Goal: Transaction & Acquisition: Purchase product/service

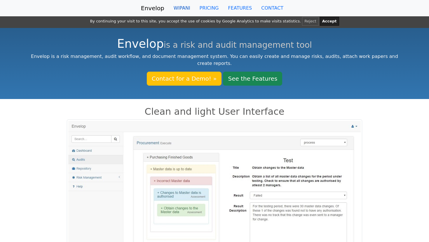
click at [181, 8] on link "WIPANI" at bounding box center [182, 8] width 26 height 12
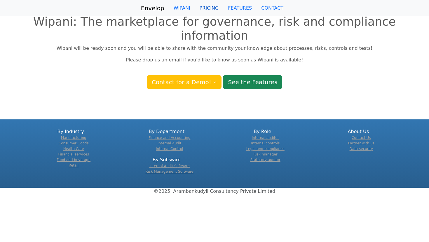
click at [207, 7] on link "PRICING" at bounding box center [209, 8] width 29 height 12
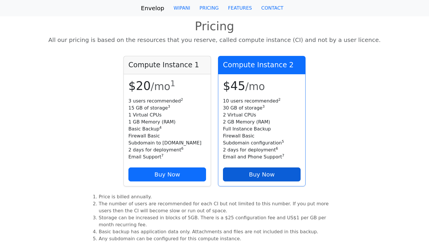
click at [260, 176] on link "Buy Now" at bounding box center [262, 175] width 78 height 14
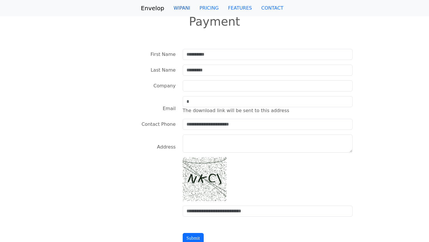
click at [179, 6] on link "WIPANI" at bounding box center [182, 8] width 26 height 12
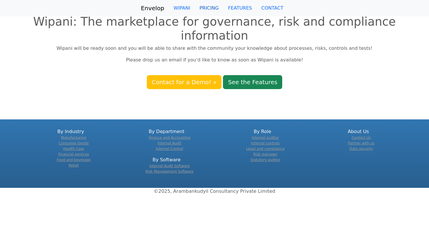
click at [203, 7] on link "PRICING" at bounding box center [209, 8] width 29 height 12
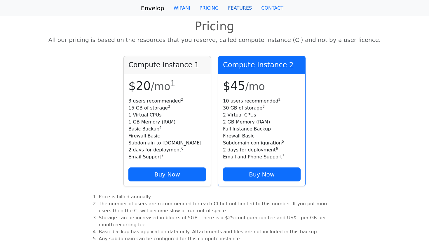
click at [244, 9] on link "FEATURES" at bounding box center [239, 8] width 33 height 12
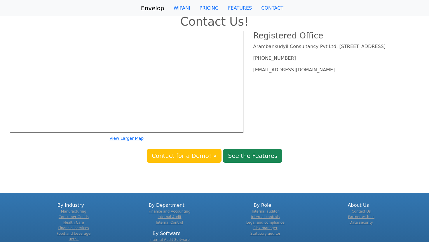
click at [275, 49] on p "Arambankudyil Consultancy Pvt Ltd, 38/1612C, Kannanthodath Lane, Edappally P.O.…" at bounding box center [337, 46] width 169 height 7
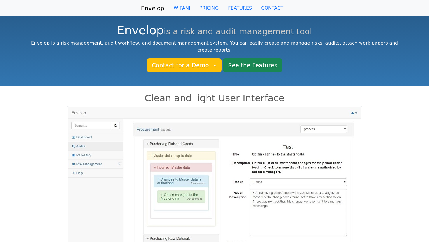
click at [258, 149] on img at bounding box center [214, 180] width 295 height 148
click at [208, 41] on p "Envelop is a risk management, audit workflow, and document management system. Y…" at bounding box center [214, 47] width 369 height 14
click at [267, 7] on link "CONTACT" at bounding box center [272, 8] width 32 height 12
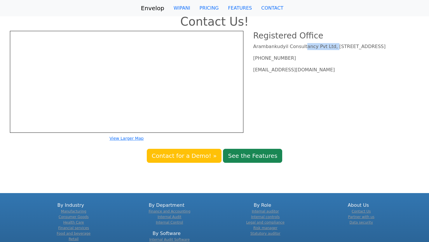
drag, startPoint x: 254, startPoint y: 46, endPoint x: 312, endPoint y: 46, distance: 58.6
click at [312, 46] on p "Arambankudyil Consultancy Pvt Ltd, 38/1612C, Kannanthodath Lane, Edappally P.O.…" at bounding box center [337, 46] width 169 height 7
click at [152, 7] on link "Envelop" at bounding box center [152, 8] width 23 height 12
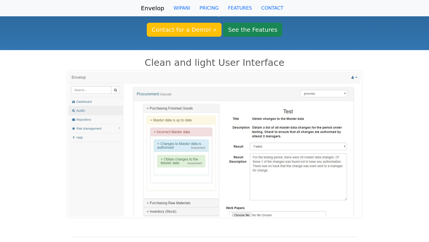
scroll to position [20, 0]
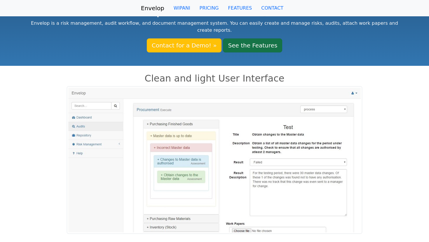
click at [249, 43] on link "See the Features" at bounding box center [252, 46] width 59 height 14
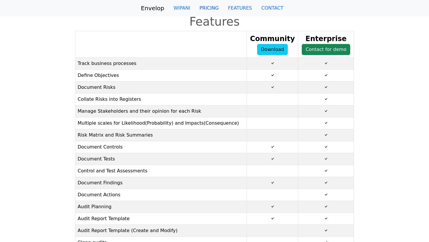
click at [211, 10] on link "PRICING" at bounding box center [209, 8] width 29 height 12
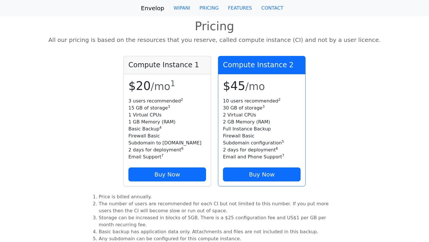
click at [258, 99] on li "10 users recommended 2" at bounding box center [262, 101] width 78 height 7
click at [239, 108] on li "30 GB of storage 3" at bounding box center [262, 108] width 78 height 7
click at [237, 116] on li "2 Virtual CPUs" at bounding box center [262, 115] width 78 height 7
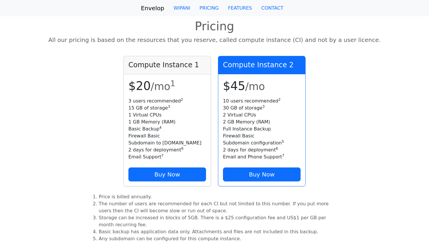
click at [237, 116] on li "2 Virtual CPUs" at bounding box center [262, 115] width 78 height 7
click at [237, 125] on li "2 GB Memory (RAM)" at bounding box center [262, 122] width 78 height 7
click at [259, 121] on li "2 GB Memory (RAM)" at bounding box center [262, 122] width 78 height 7
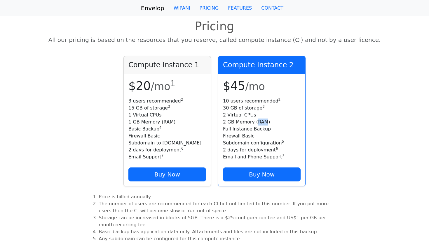
click at [244, 129] on li "Full Instance Backup" at bounding box center [262, 129] width 78 height 7
click at [261, 129] on li "Full Instance Backup" at bounding box center [262, 129] width 78 height 7
click at [240, 140] on li "Subdomain configuration 5" at bounding box center [262, 143] width 78 height 7
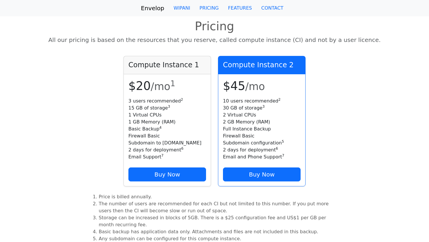
click at [240, 140] on li "Subdomain configuration 5" at bounding box center [262, 143] width 78 height 7
click at [257, 143] on li "Subdomain configuration 5" at bounding box center [262, 143] width 78 height 7
click at [261, 148] on li "2 days for deployment 6" at bounding box center [262, 150] width 78 height 7
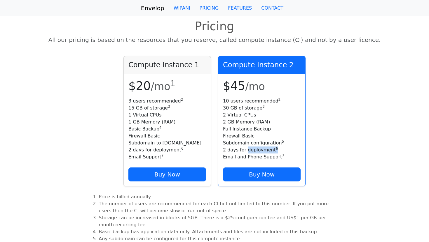
click at [236, 155] on li "Email and Phone Support 7" at bounding box center [262, 157] width 78 height 7
click at [265, 156] on li "Email and Phone Support 7" at bounding box center [262, 157] width 78 height 7
click at [138, 159] on li "Email Support 7" at bounding box center [167, 157] width 78 height 7
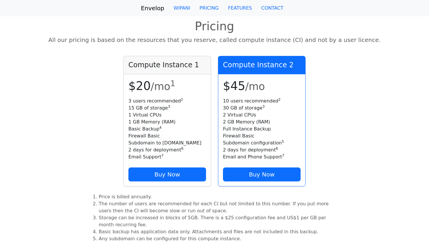
click at [138, 159] on li "Email Support 7" at bounding box center [167, 157] width 78 height 7
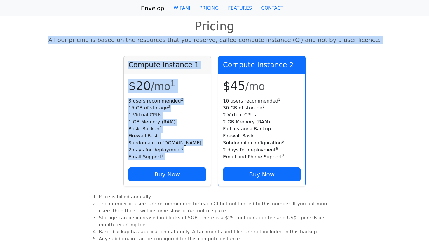
drag, startPoint x: 71, startPoint y: 40, endPoint x: 363, endPoint y: 56, distance: 291.6
click at [364, 57] on body "Envelop [GEOGRAPHIC_DATA] PRICING FEATURES CONTACT By continuing your visit to …" at bounding box center [214, 194] width 429 height 388
click at [374, 55] on div "Pricing All our pricing is based on the resources that you reserve, called comp…" at bounding box center [214, 35] width 429 height 41
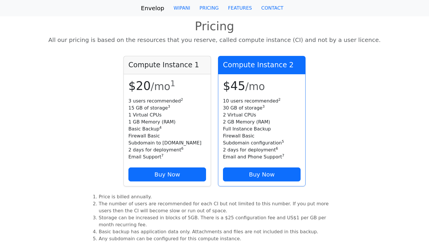
click at [138, 38] on p "All our pricing is based on the resources that you reserve, called compute inst…" at bounding box center [215, 40] width 420 height 9
click at [183, 43] on p "All our pricing is based on the resources that you reserve, called compute inst…" at bounding box center [215, 40] width 420 height 9
click at [218, 42] on p "All our pricing is based on the resources that you reserve, called compute inst…" at bounding box center [215, 40] width 420 height 9
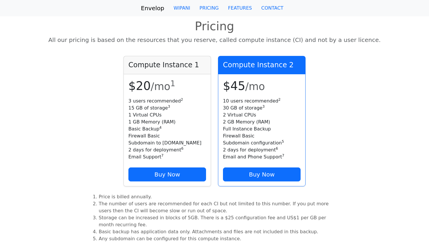
click at [218, 42] on p "All our pricing is based on the resources that you reserve, called compute inst…" at bounding box center [215, 40] width 420 height 9
click at [240, 41] on p "All our pricing is based on the resources that you reserve, called compute inst…" at bounding box center [215, 40] width 420 height 9
click at [269, 41] on p "All our pricing is based on the resources that you reserve, called compute inst…" at bounding box center [215, 40] width 420 height 9
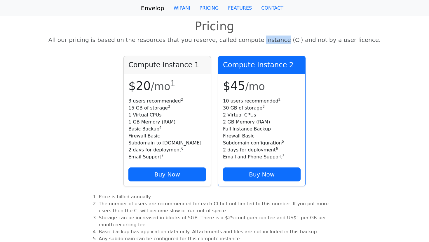
click at [325, 39] on p "All our pricing is based on the resources that you reserve, called compute inst…" at bounding box center [215, 40] width 420 height 9
click at [348, 40] on p "All our pricing is based on the resources that you reserve, called compute inst…" at bounding box center [215, 40] width 420 height 9
click at [265, 43] on p "All our pricing is based on the resources that you reserve, called compute inst…" at bounding box center [215, 40] width 420 height 9
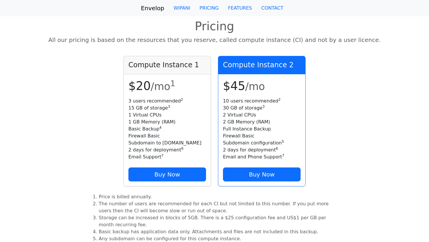
click at [265, 43] on p "All our pricing is based on the resources that you reserve, called compute inst…" at bounding box center [215, 40] width 420 height 9
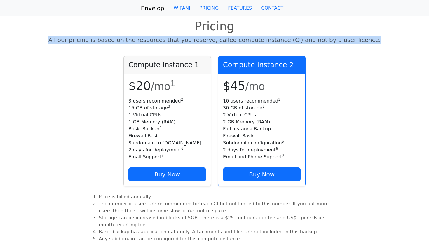
drag, startPoint x: 71, startPoint y: 40, endPoint x: 368, endPoint y: 42, distance: 297.0
click at [368, 42] on p "All our pricing is based on the resources that you reserve, called compute inst…" at bounding box center [215, 40] width 420 height 9
click at [254, 104] on li "10 users recommended 2" at bounding box center [262, 101] width 78 height 7
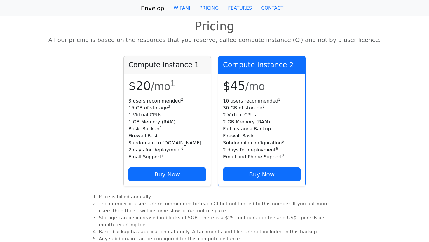
click at [239, 113] on li "2 Virtual CPUs" at bounding box center [262, 115] width 78 height 7
click at [247, 117] on li "2 Virtual CPUs" at bounding box center [262, 115] width 78 height 7
click at [245, 121] on li "2 GB Memory (RAM)" at bounding box center [262, 122] width 78 height 7
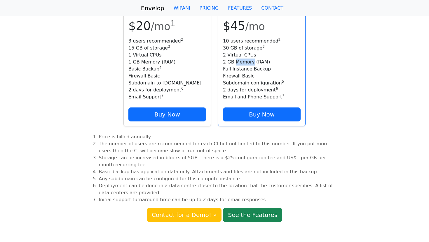
scroll to position [77, 0]
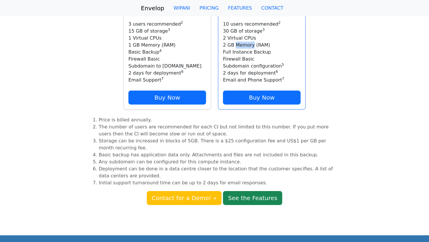
click at [136, 127] on li "The number of users are recommended for each CI but not limited to this number.…" at bounding box center [219, 131] width 241 height 14
click at [226, 123] on li "Price is billed annually." at bounding box center [219, 120] width 241 height 7
click at [259, 127] on li "The number of users are recommended for each CI but not limited to this number.…" at bounding box center [219, 131] width 241 height 14
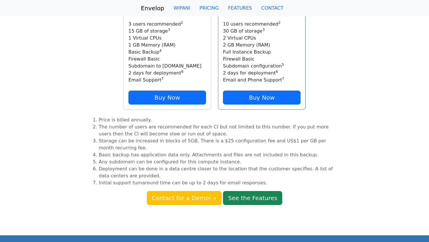
click at [259, 127] on li "The number of users are recommended for each CI but not limited to this number.…" at bounding box center [219, 131] width 241 height 14
click at [294, 127] on li "The number of users are recommended for each CI but not limited to this number.…" at bounding box center [219, 131] width 241 height 14
click at [321, 128] on li "The number of users are recommended for each CI but not limited to this number.…" at bounding box center [219, 131] width 241 height 14
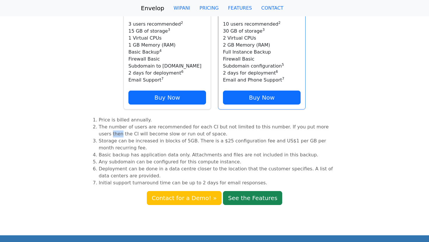
click at [116, 134] on li "The number of users are recommended for each CI but not limited to this number.…" at bounding box center [219, 131] width 241 height 14
click at [143, 135] on li "The number of users are recommended for each CI but not limited to this number.…" at bounding box center [219, 131] width 241 height 14
click at [164, 135] on li "The number of users are recommended for each CI but not limited to this number.…" at bounding box center [219, 131] width 241 height 14
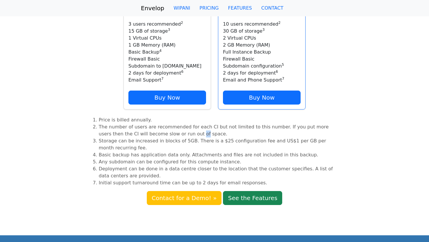
click at [164, 135] on li "The number of users are recommended for each CI but not limited to this number.…" at bounding box center [219, 131] width 241 height 14
click at [117, 142] on li "Storage can be increased in blocks of 5GB. There is a $25 configuration fee and…" at bounding box center [219, 145] width 241 height 14
click at [147, 141] on li "Storage can be increased in blocks of 5GB. There is a $25 configuration fee and…" at bounding box center [219, 145] width 241 height 14
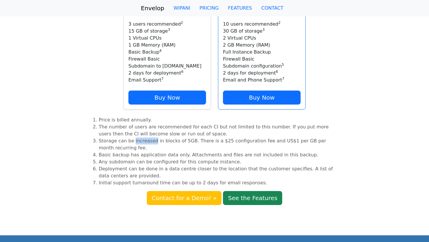
click at [178, 143] on li "Storage can be increased in blocks of 5GB. There is a $25 configuration fee and…" at bounding box center [219, 145] width 241 height 14
click at [194, 143] on li "Storage can be increased in blocks of 5GB. There is a $25 configuration fee and…" at bounding box center [219, 145] width 241 height 14
click at [263, 141] on li "Storage can be increased in blocks of 5GB. There is a $25 configuration fee and…" at bounding box center [219, 145] width 241 height 14
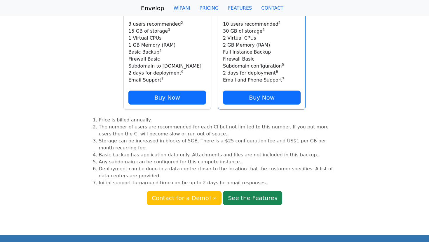
click at [263, 141] on li "Storage can be increased in blocks of 5GB. There is a $25 configuration fee and…" at bounding box center [219, 145] width 241 height 14
click at [282, 158] on li "Basic backup has application data only. Attachments and files are not included …" at bounding box center [219, 155] width 241 height 7
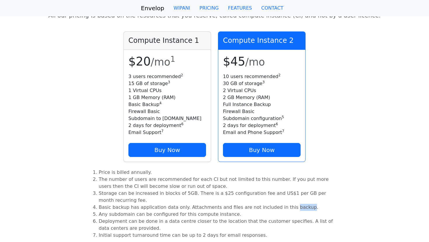
scroll to position [0, 0]
